Goal: Check status: Check status

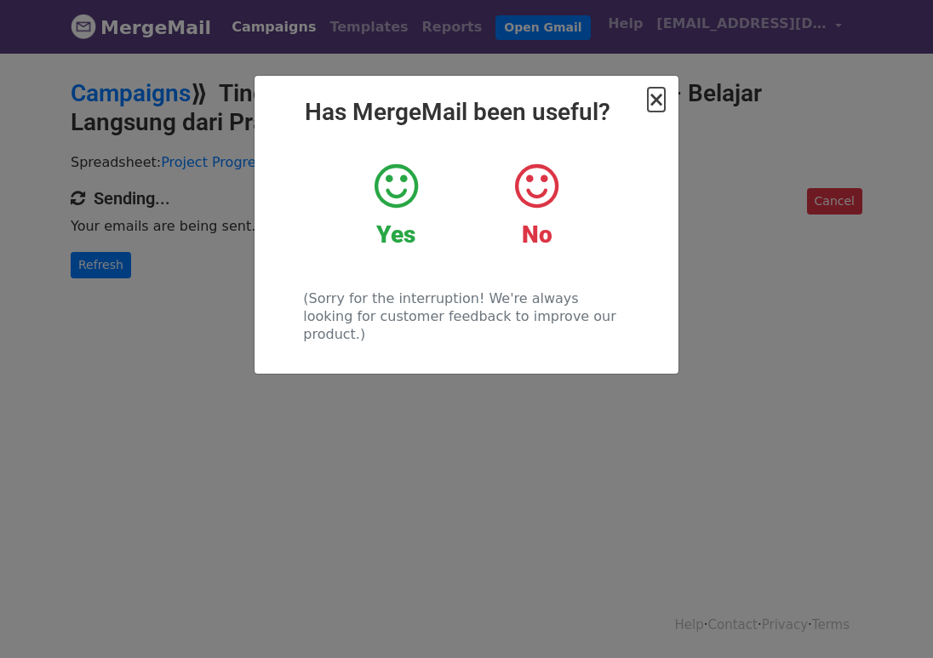
click at [661, 102] on span "×" at bounding box center [656, 100] width 17 height 24
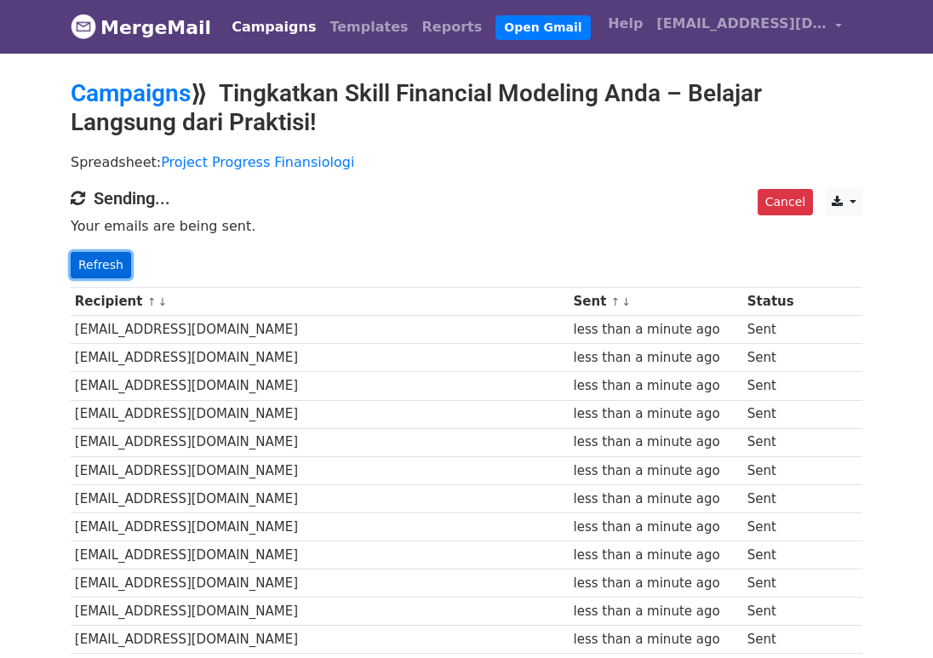
click at [100, 274] on link "Refresh" at bounding box center [101, 265] width 60 height 26
click at [98, 260] on link "Refresh" at bounding box center [101, 265] width 60 height 26
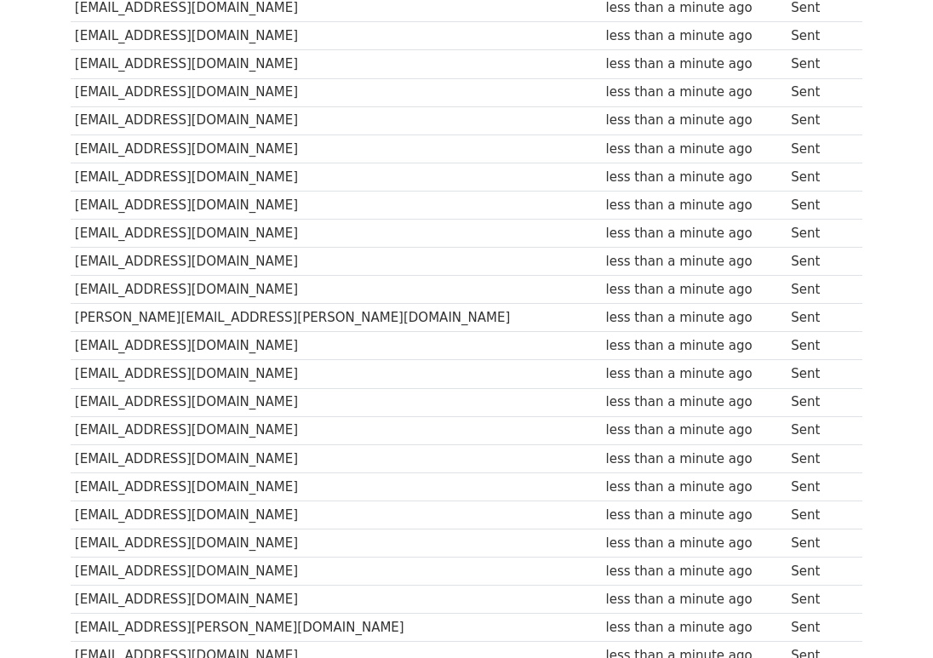
scroll to position [651, 0]
